Goal: Task Accomplishment & Management: Use online tool/utility

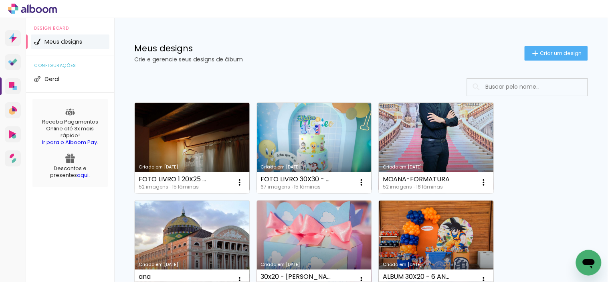
click at [310, 235] on link "Criado em [DATE]" at bounding box center [314, 245] width 115 height 91
